Goal: Information Seeking & Learning: Check status

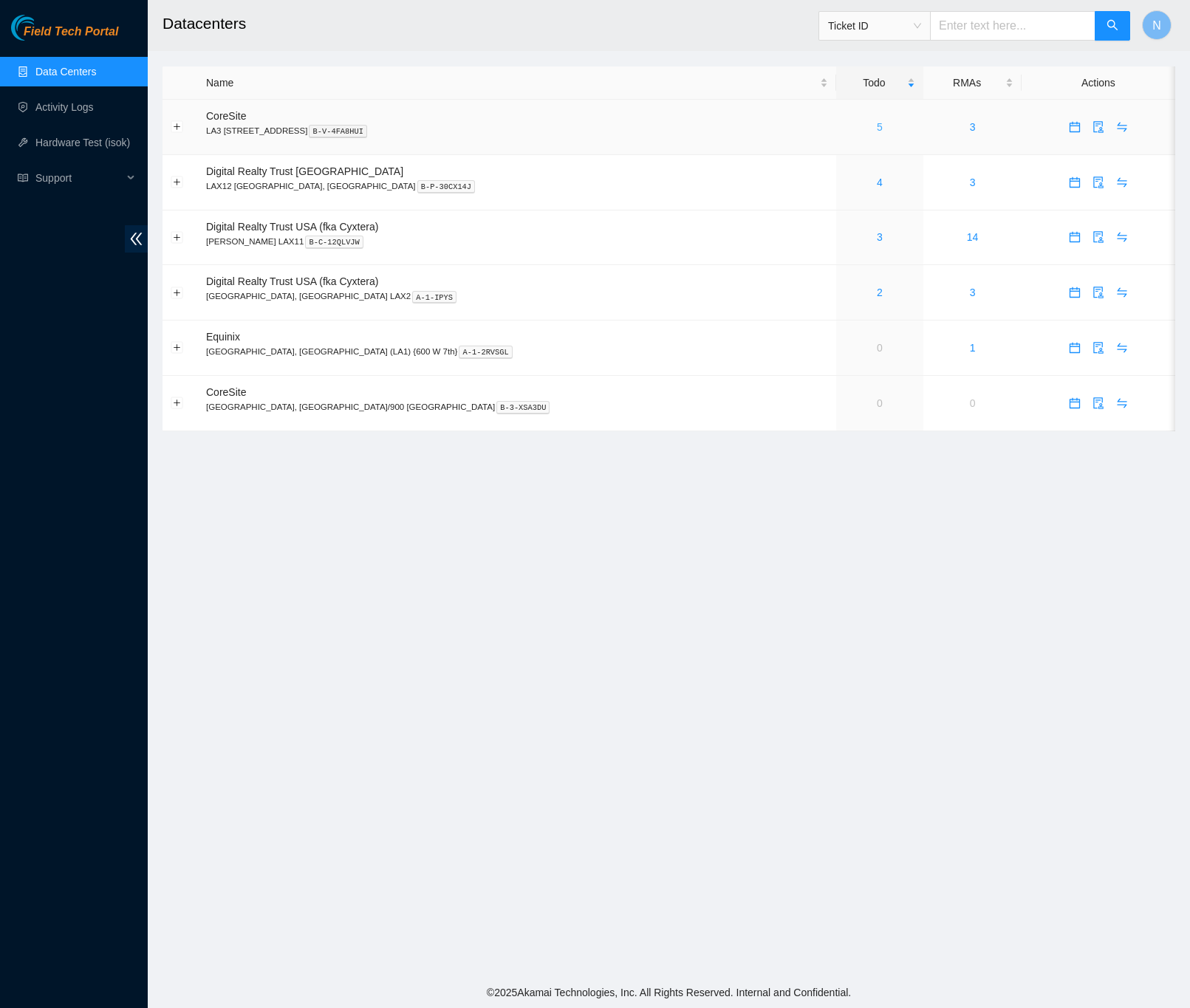
click at [877, 125] on link "5" at bounding box center [880, 127] width 6 height 12
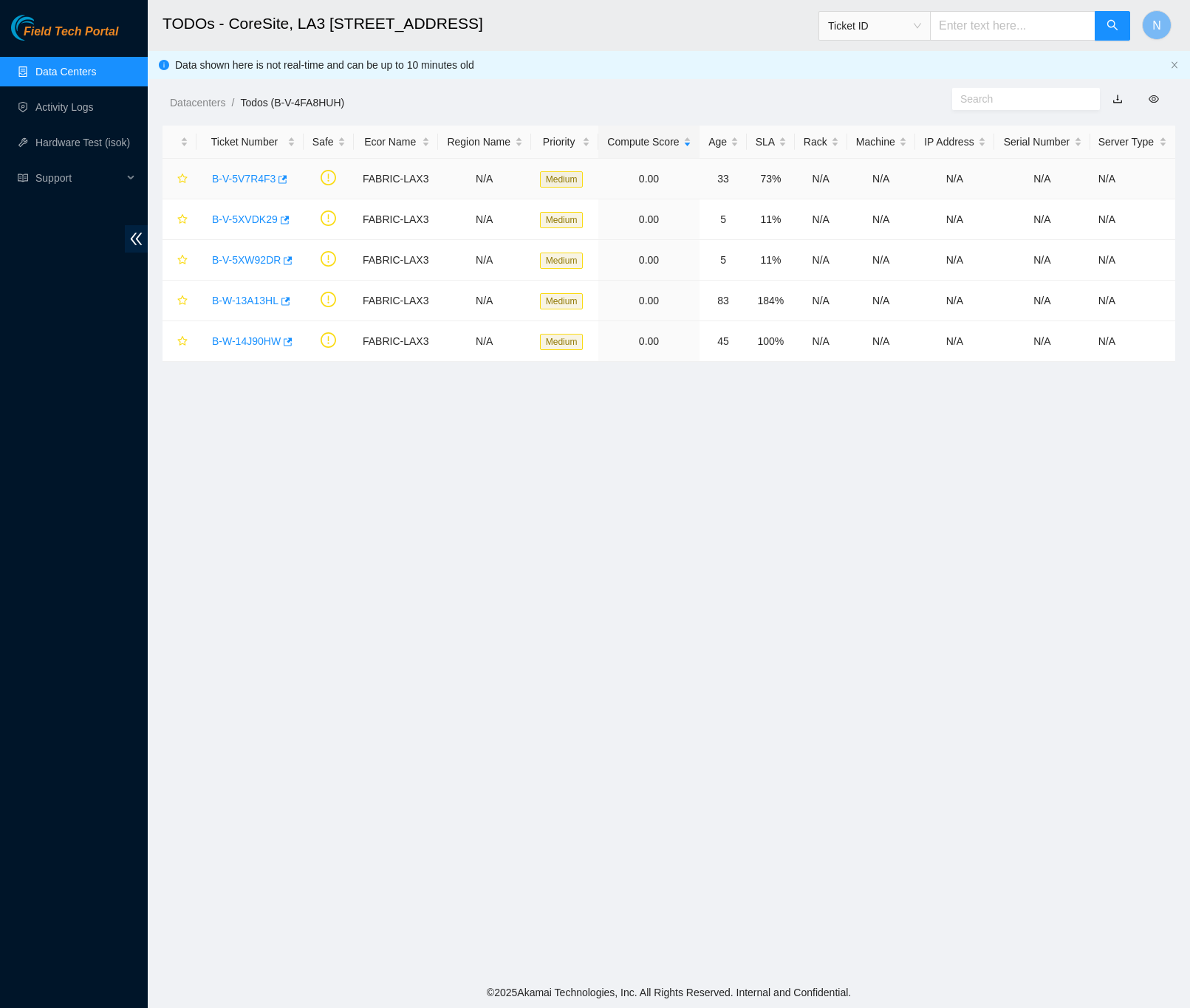
click at [255, 178] on link "B-V-5V7R4F3" at bounding box center [243, 178] width 63 height 12
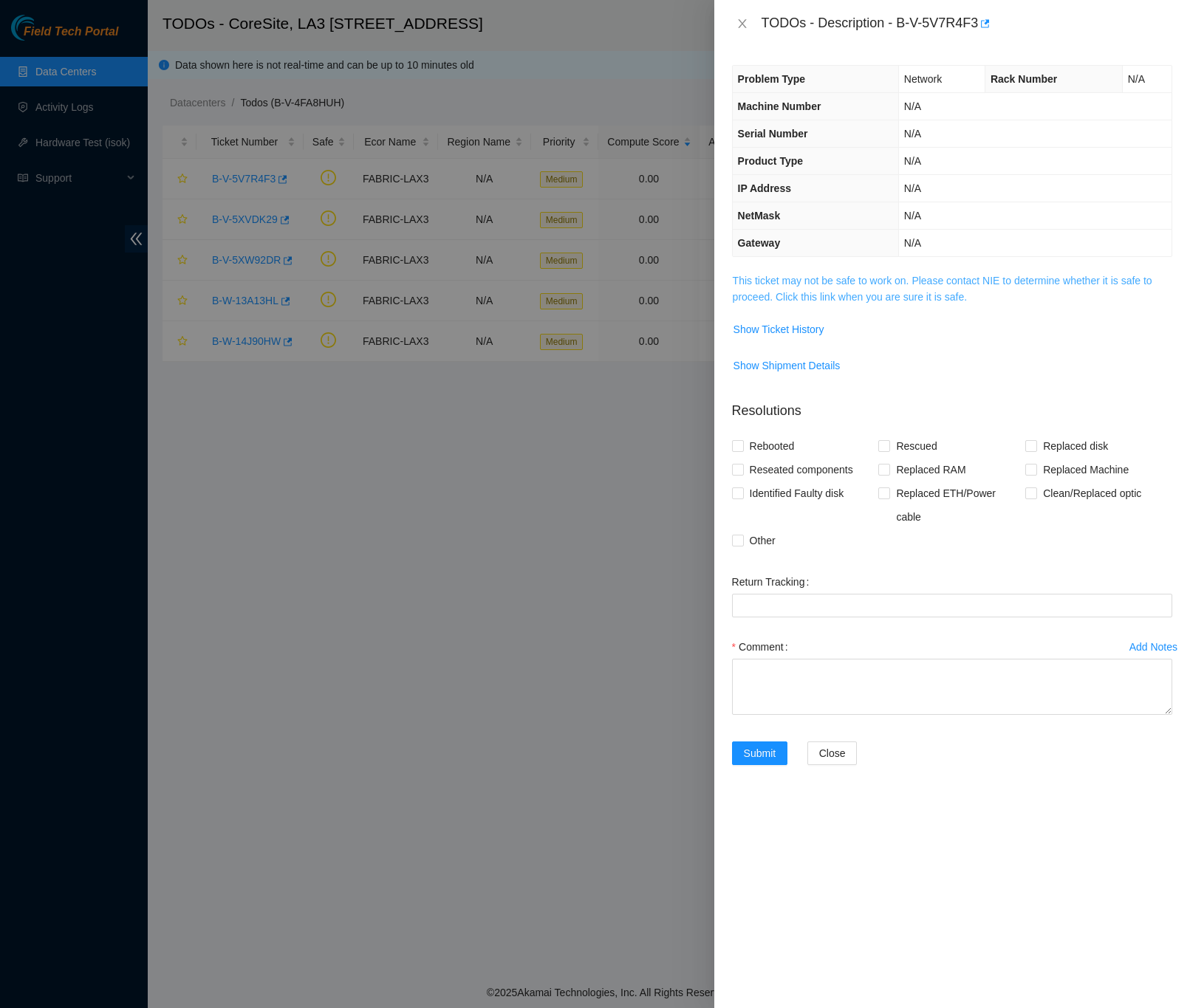
click at [920, 303] on link "This ticket may not be safe to work on. Please contact NIE to determine whether…" at bounding box center [942, 288] width 420 height 28
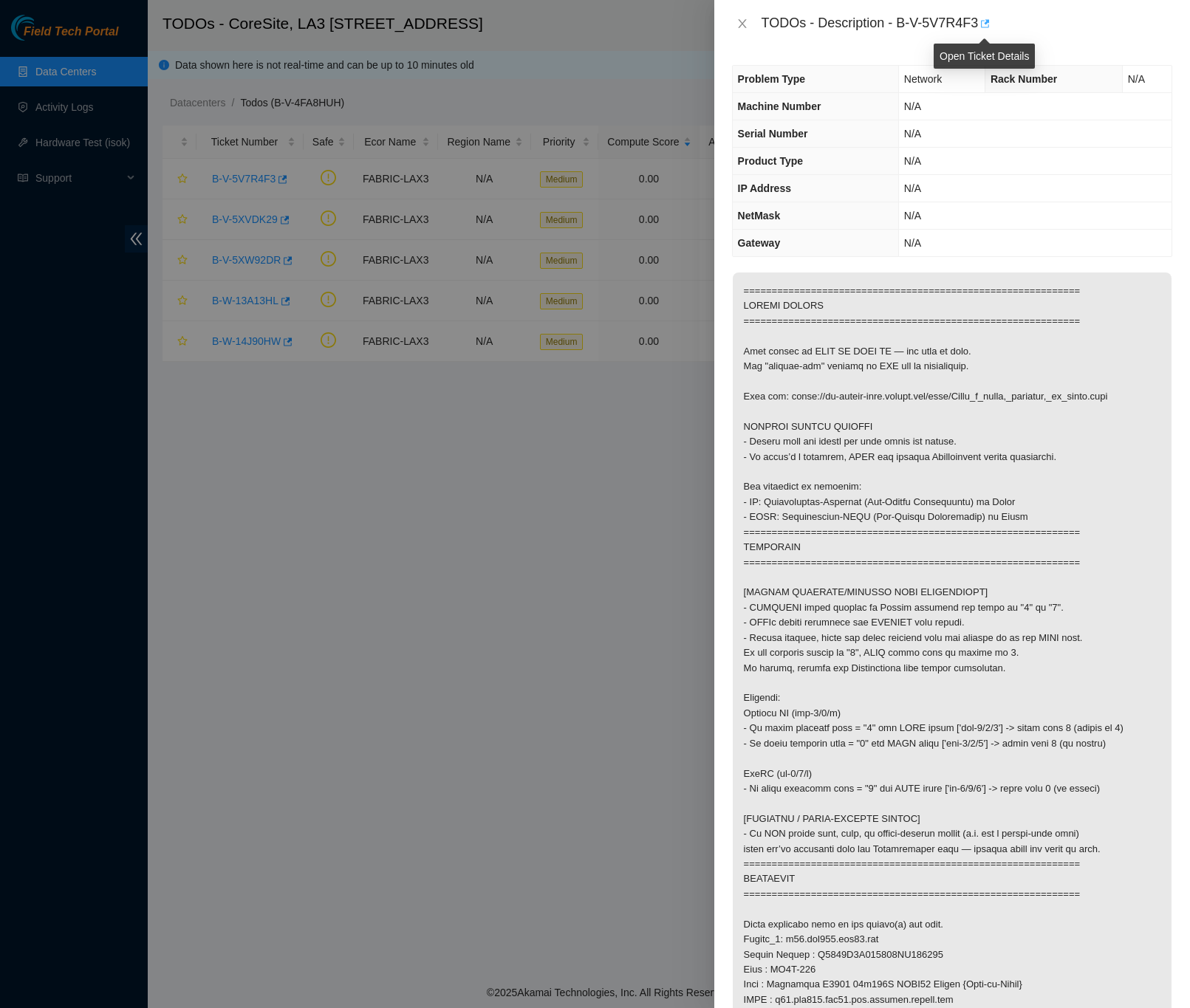
click at [982, 22] on icon "button" at bounding box center [984, 24] width 11 height 11
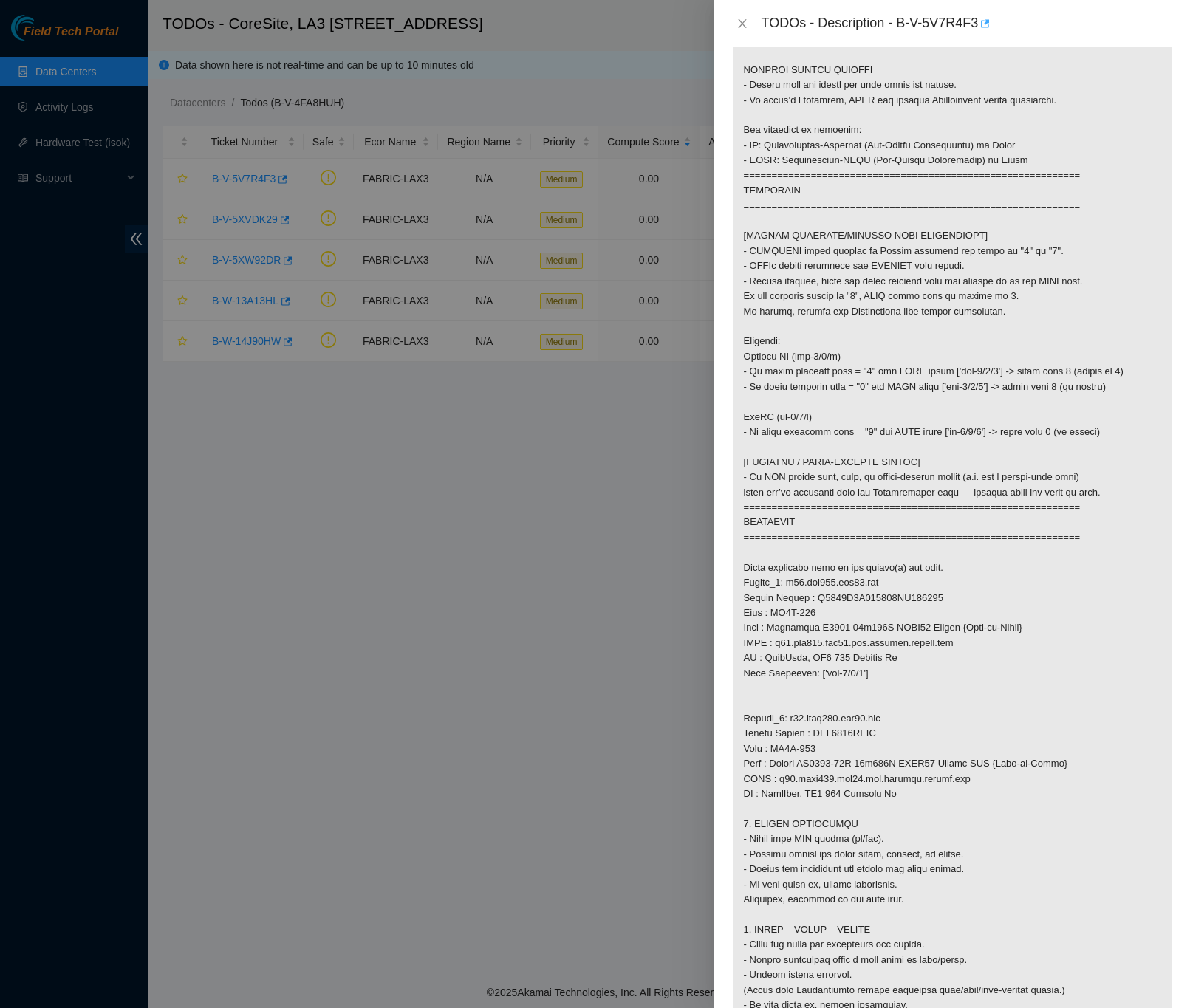
scroll to position [222, 0]
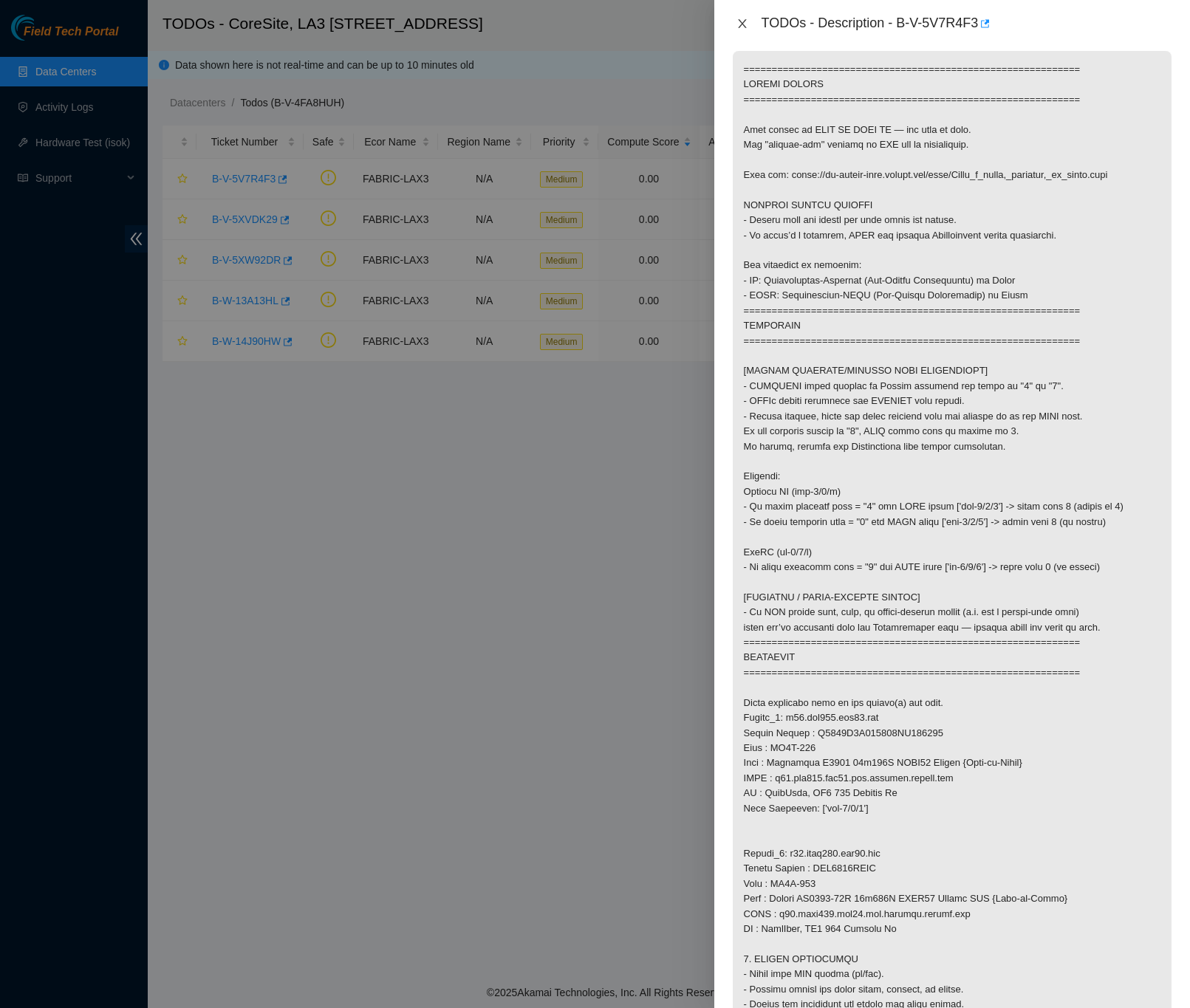
click at [736, 22] on icon "close" at bounding box center [742, 23] width 12 height 12
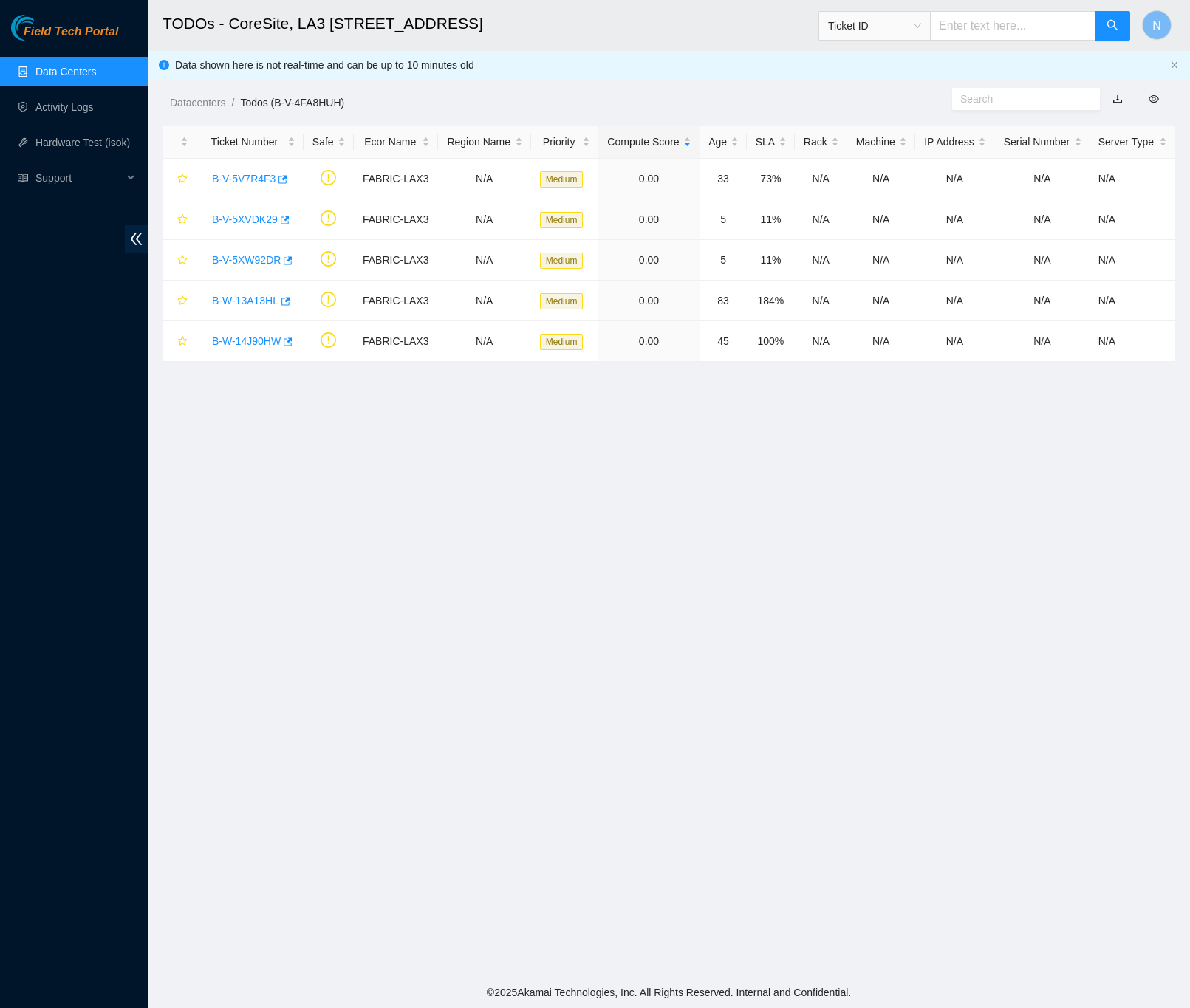
scroll to position [0, 0]
click at [247, 220] on link "B-V-5XVDK29" at bounding box center [245, 218] width 66 height 12
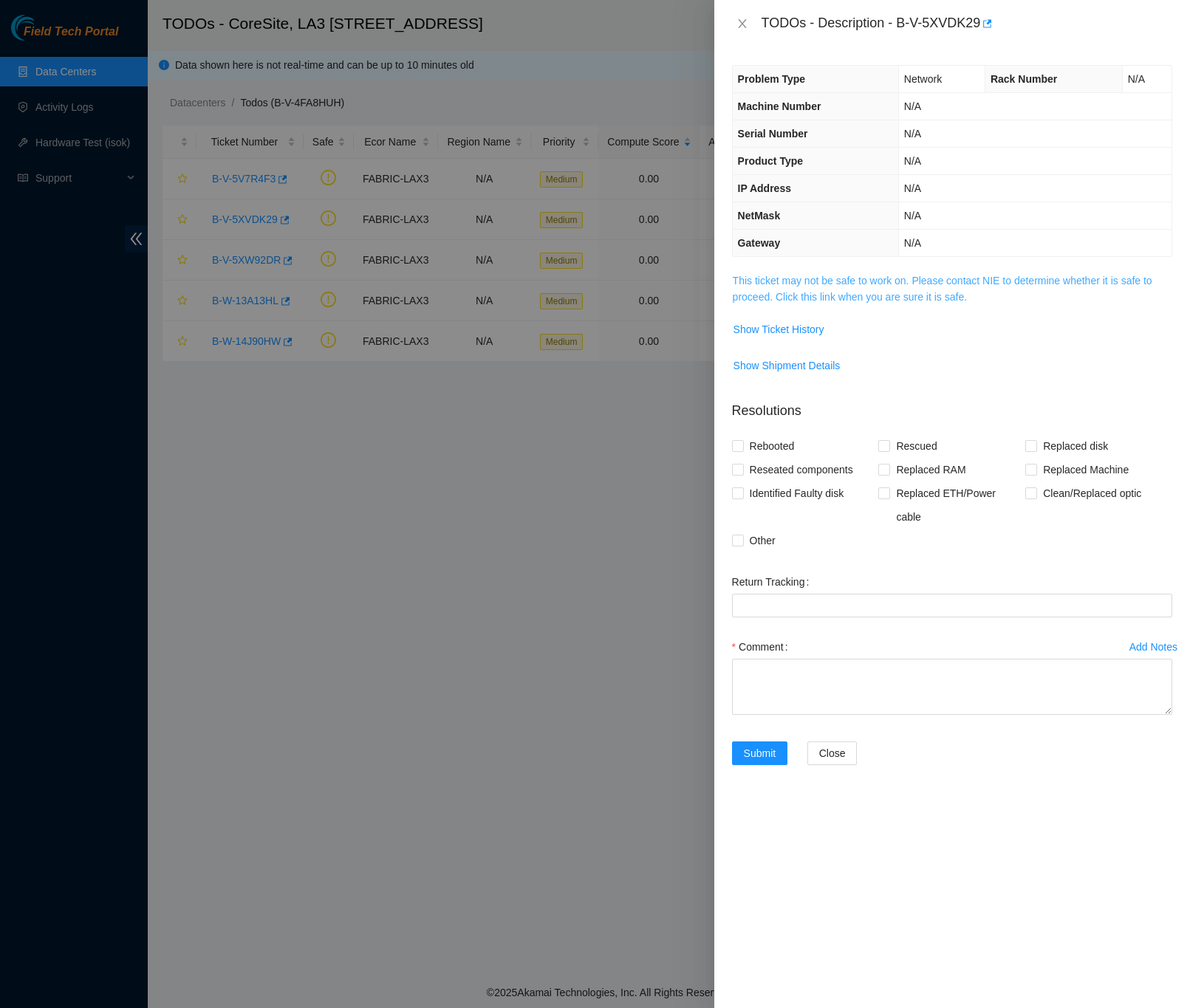
click at [893, 299] on link "This ticket may not be safe to work on. Please contact NIE to determine whether…" at bounding box center [942, 288] width 420 height 28
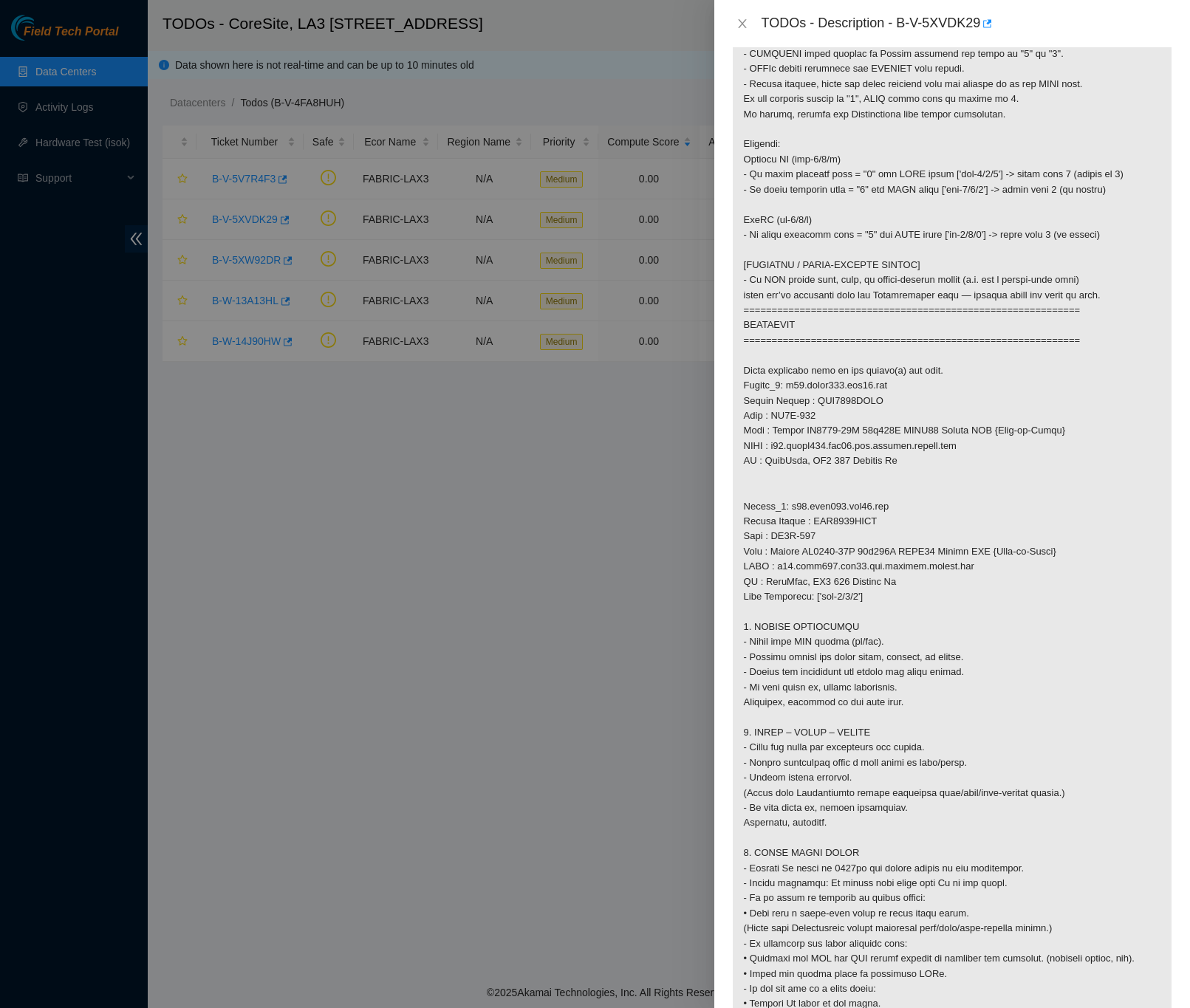
scroll to position [665, 0]
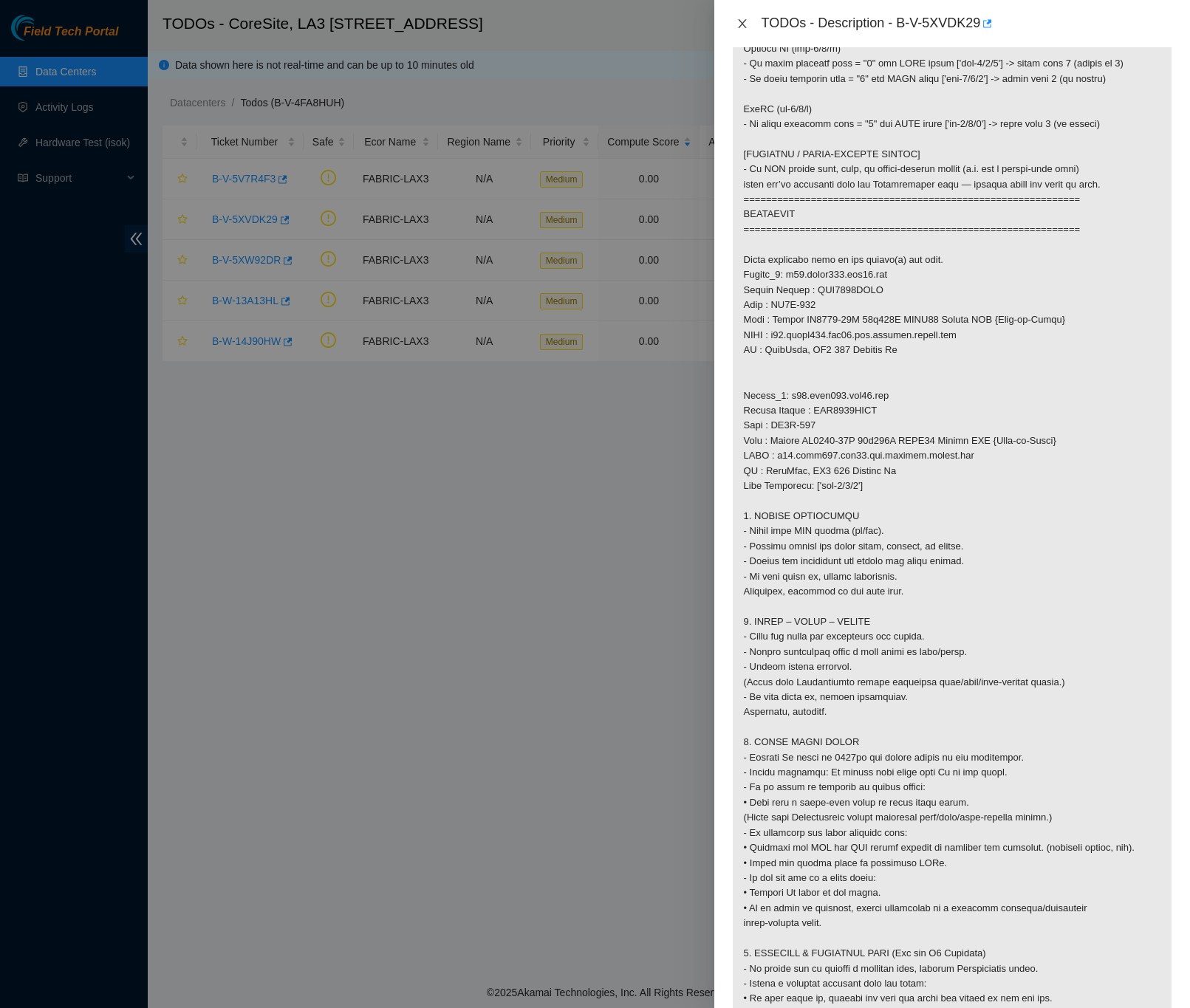
click at [745, 25] on icon "close" at bounding box center [742, 23] width 12 height 12
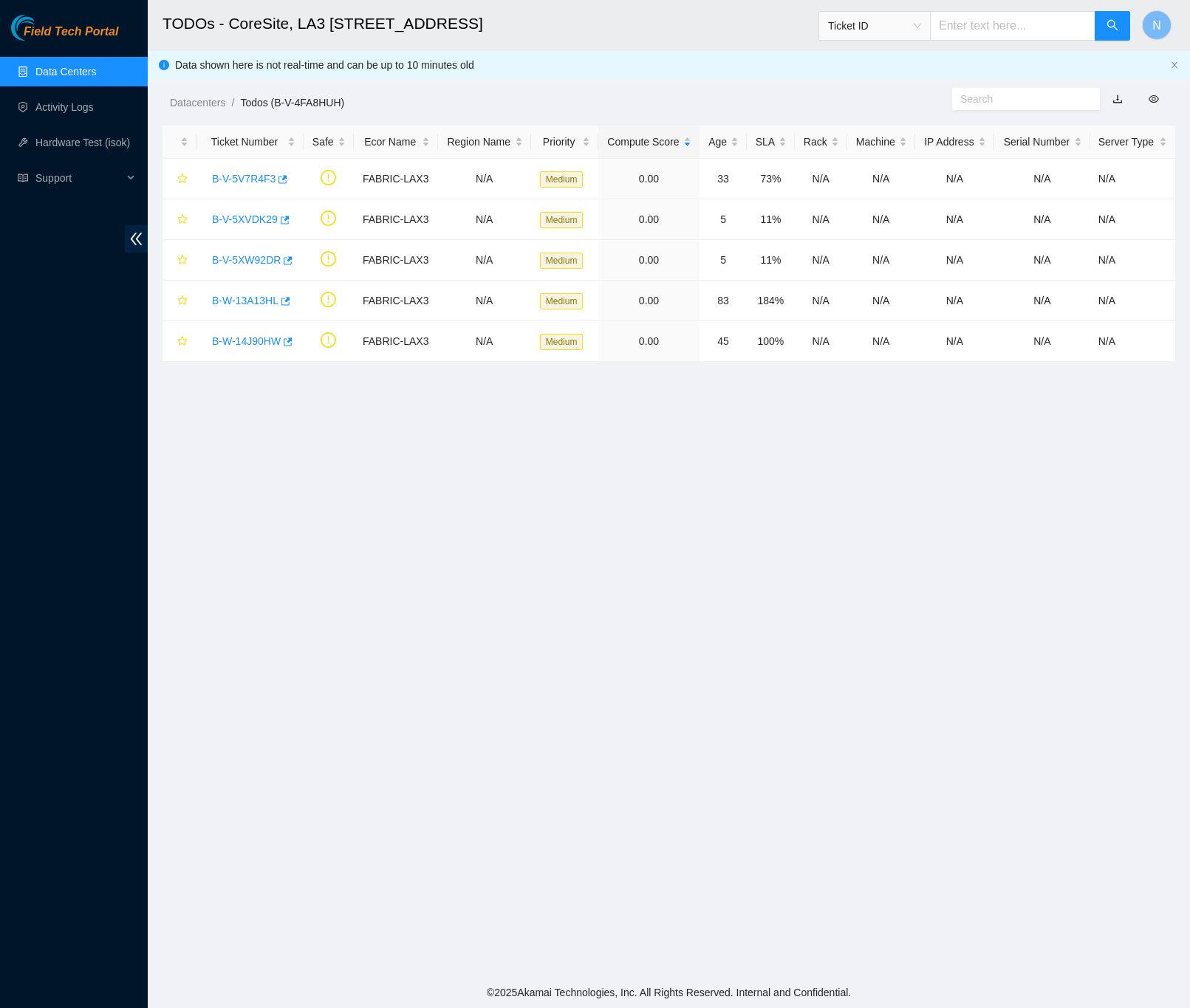
scroll to position [0, 0]
click at [252, 183] on link "B-V-5V7R4F3" at bounding box center [243, 178] width 63 height 12
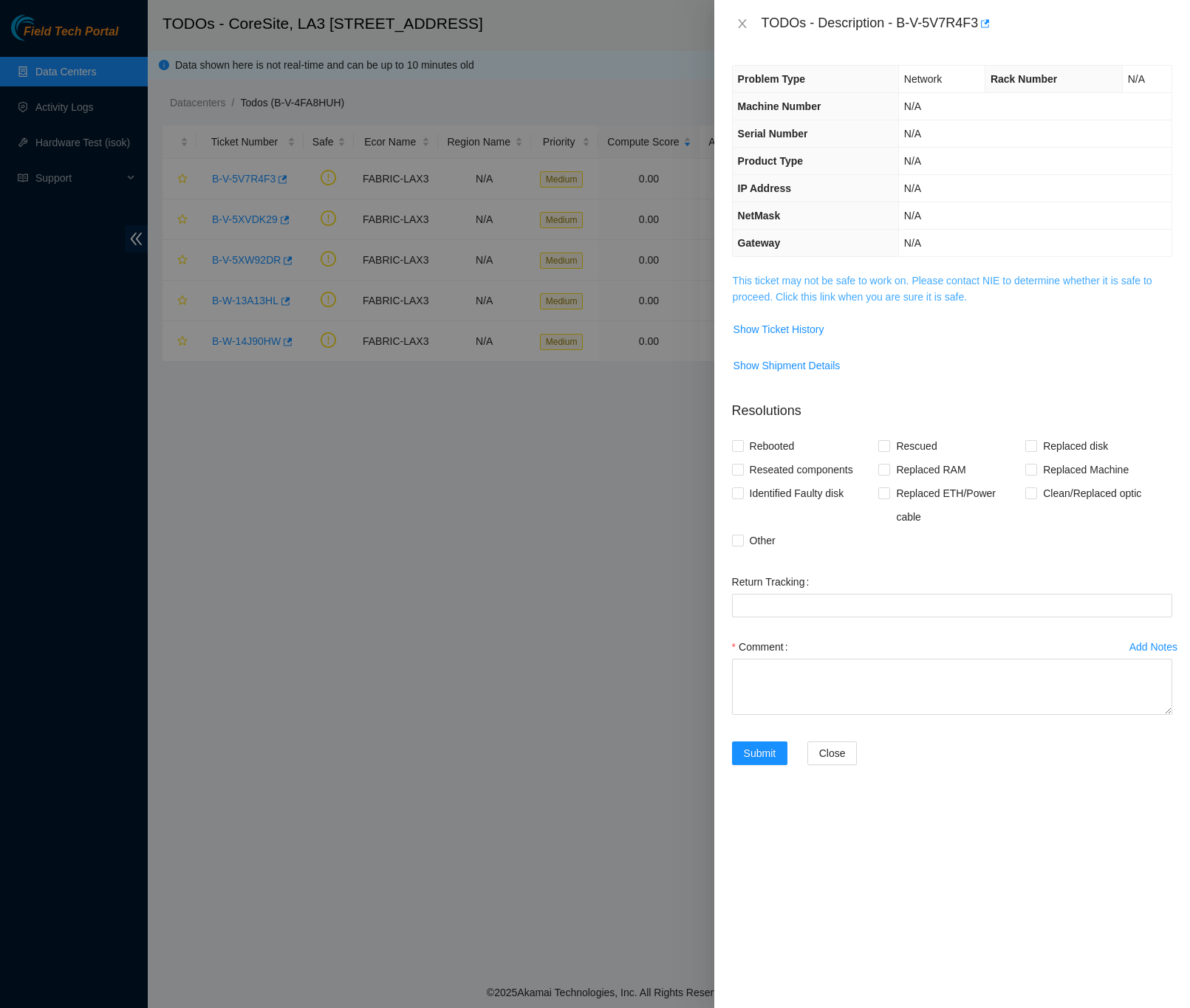
click at [856, 286] on link "This ticket may not be safe to work on. Please contact NIE to determine whether…" at bounding box center [942, 288] width 420 height 28
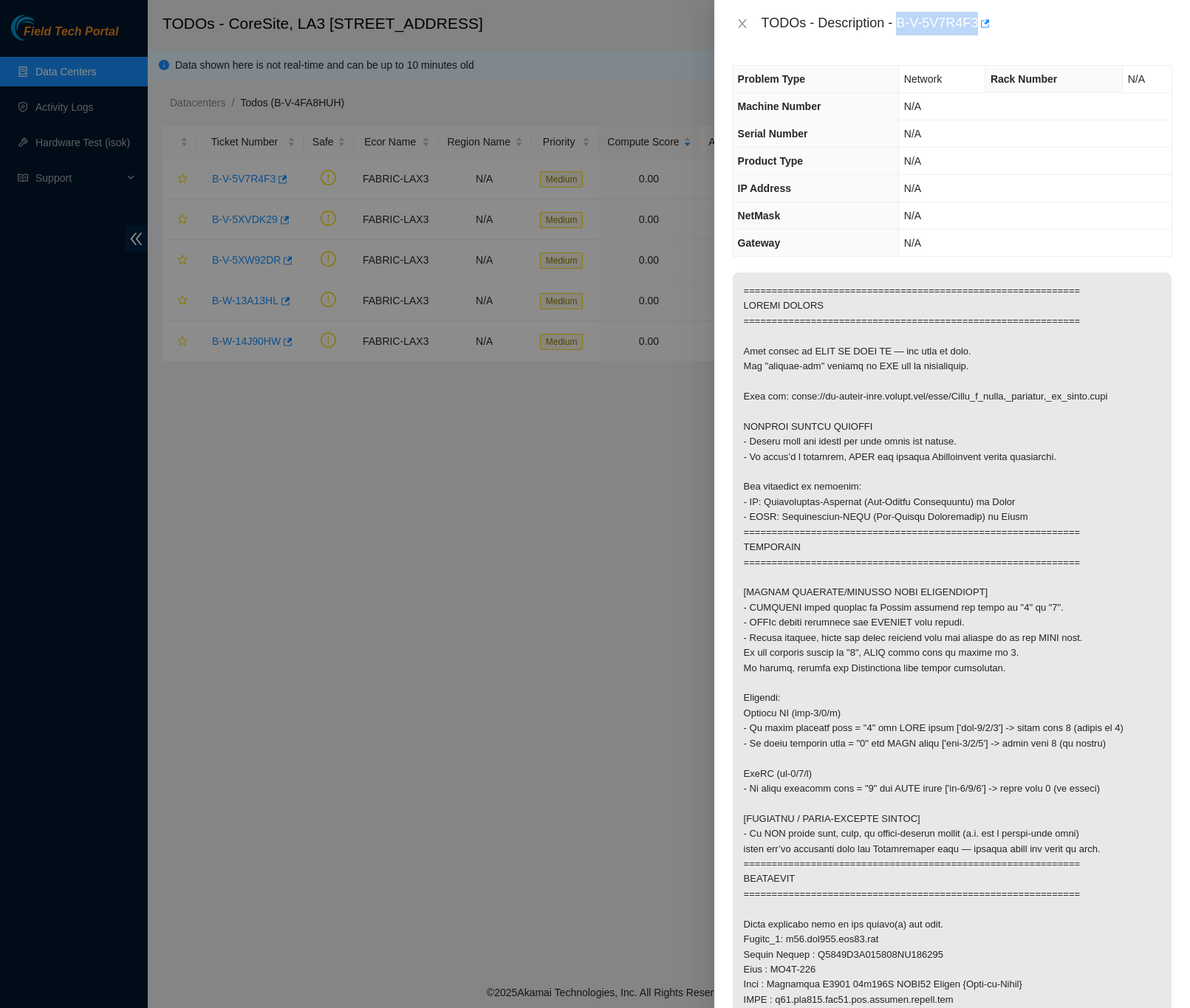
drag, startPoint x: 899, startPoint y: 23, endPoint x: 976, endPoint y: 20, distance: 77.1
click at [976, 20] on div "TODOs - Description - B-V-5V7R4F3" at bounding box center [966, 23] width 411 height 24
copy div "B-V-5V7R4F3"
click at [1100, 446] on p at bounding box center [952, 1015] width 439 height 1485
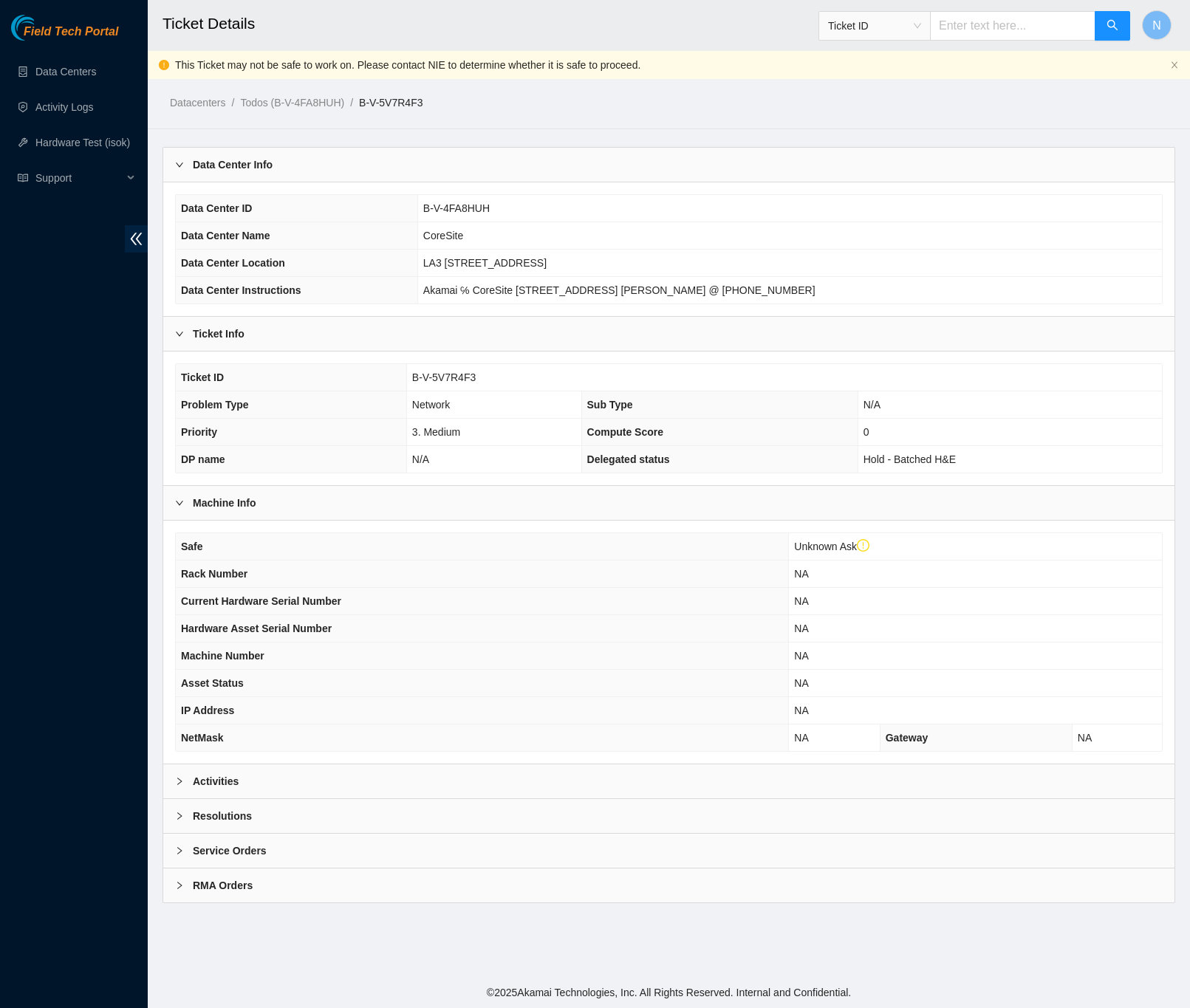
click at [231, 787] on b "Activities" at bounding box center [215, 782] width 45 height 16
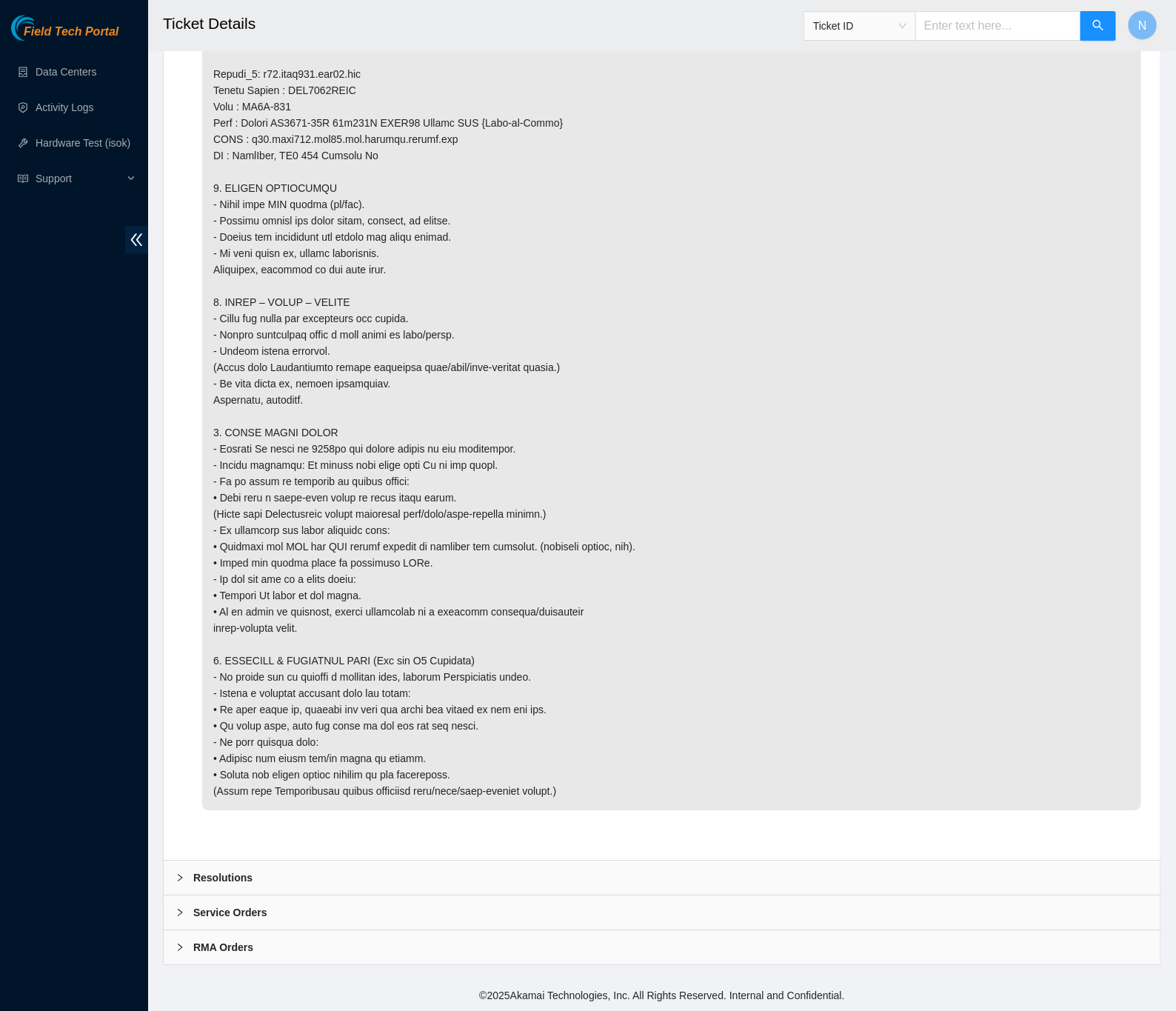
scroll to position [1678, 0]
